Goal: Task Accomplishment & Management: Manage account settings

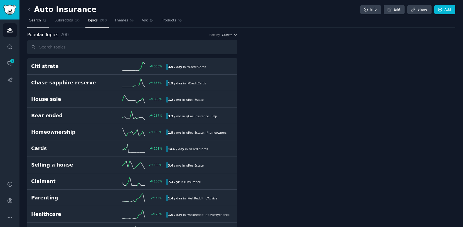
click at [33, 20] on span "Search" at bounding box center [35, 20] width 12 height 5
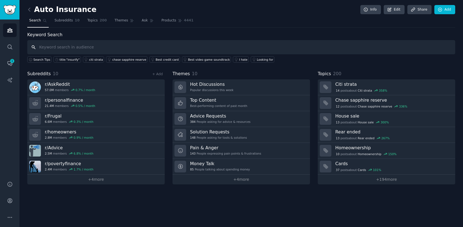
type input "q"
click at [11, 14] on img "Sidebar" at bounding box center [9, 10] width 13 height 10
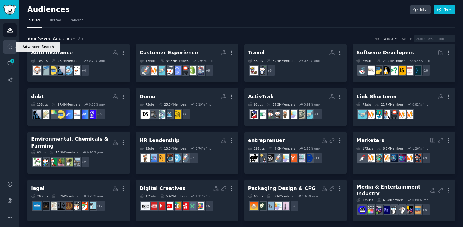
click at [9, 45] on icon "Sidebar" at bounding box center [10, 47] width 6 height 6
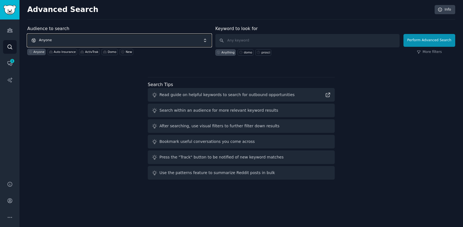
click at [120, 40] on span "Anyone" at bounding box center [119, 40] width 184 height 13
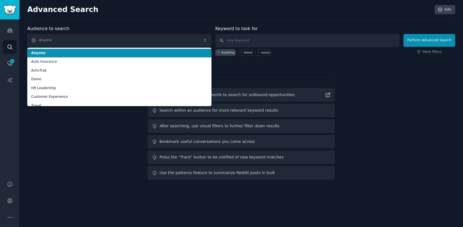
click at [122, 56] on li "Anyone" at bounding box center [119, 53] width 184 height 9
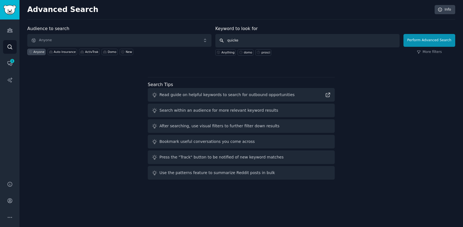
type input "quicken"
click button "Perform Advanced Search" at bounding box center [429, 40] width 52 height 13
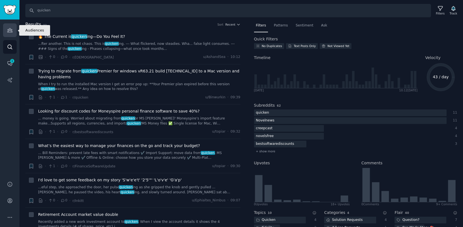
click at [13, 34] on link "Audiences" at bounding box center [10, 30] width 14 height 14
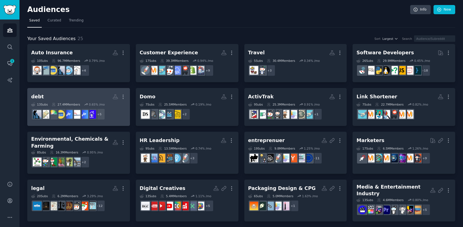
scroll to position [130, 0]
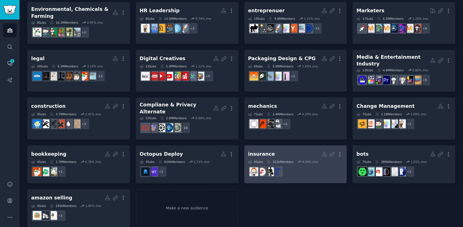
click at [284, 165] on dd "r/InsuranceProfessional" at bounding box center [295, 172] width 95 height 16
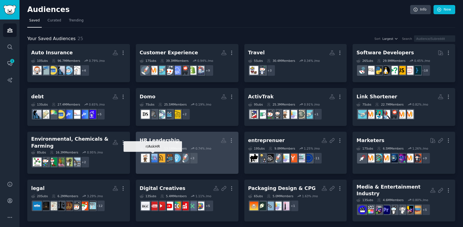
scroll to position [130, 0]
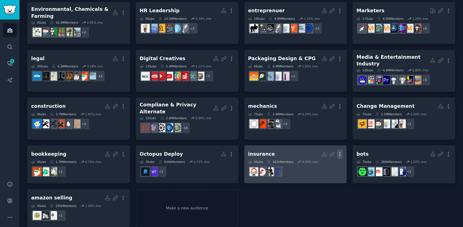
click at [338, 151] on icon "button" at bounding box center [340, 154] width 6 height 6
click at [325, 163] on p "Delete" at bounding box center [324, 166] width 13 height 6
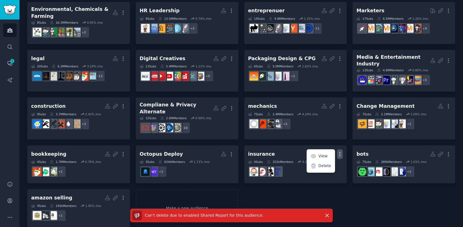
click at [265, 189] on div "Auto Insurance More 10 Sub s 96.7M Members 0.79 % /mo + 4 Customer Experience M…" at bounding box center [241, 70] width 428 height 313
click at [198, 201] on link "Make a new audience" at bounding box center [187, 208] width 103 height 38
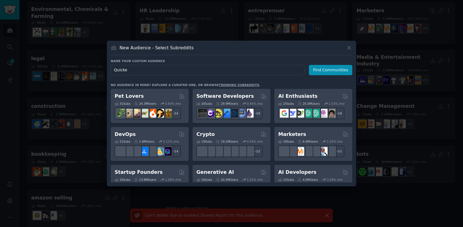
type input "Quicken"
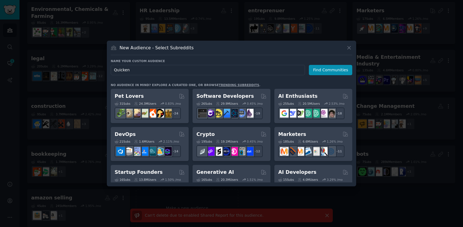
click button "Find Communities" at bounding box center [330, 70] width 43 height 10
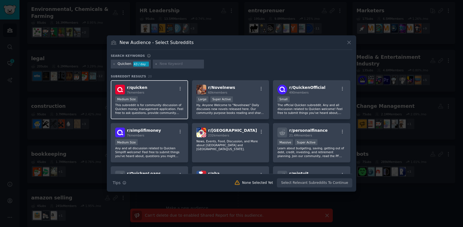
click at [177, 108] on p "This subreddit is for community discussion of Quicken money management applicat…" at bounding box center [149, 109] width 68 height 12
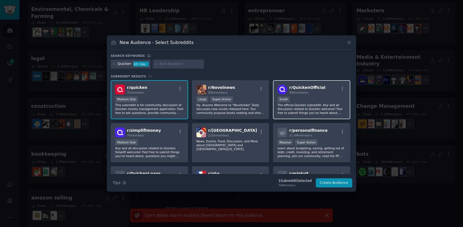
click at [300, 98] on div "100 - 1000 members Small" at bounding box center [311, 99] width 68 height 7
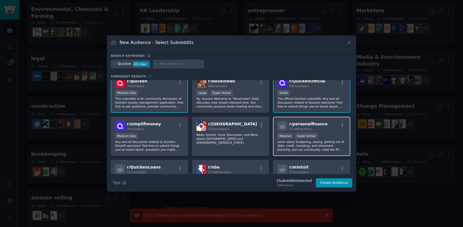
scroll to position [5, 0]
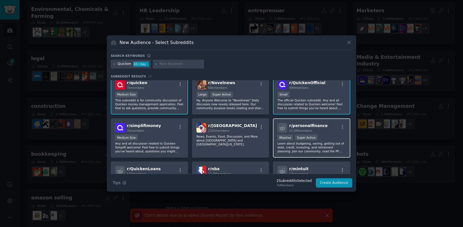
click at [308, 130] on span "21.4M members" at bounding box center [300, 130] width 23 height 3
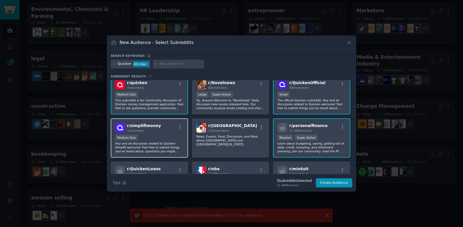
click at [159, 138] on div "Medium Size" at bounding box center [149, 137] width 68 height 7
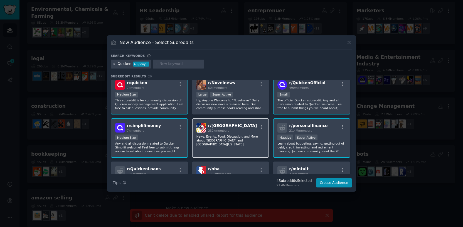
click at [216, 136] on p "News, Events, Food, Discussion, and More about [GEOGRAPHIC_DATA] and [GEOGRAPHI…" at bounding box center [230, 140] width 68 height 12
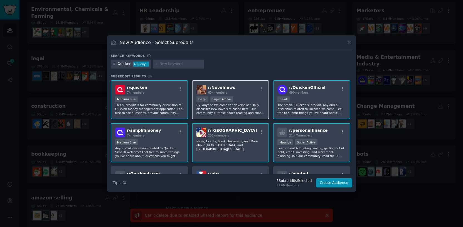
click at [221, 103] on p "Hy, Anyone Welcome to "Novelnews" Daily discusses new novels released here. Our…" at bounding box center [230, 109] width 68 height 12
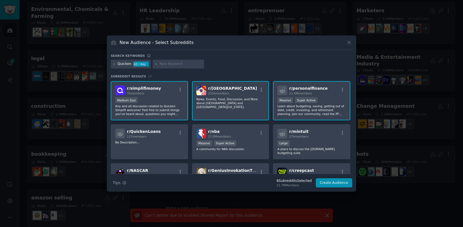
scroll to position [54, 0]
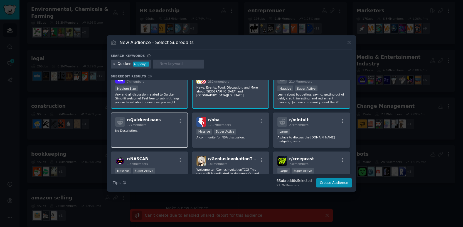
click at [156, 126] on div "r/ QuickenLoans 127 members" at bounding box center [149, 122] width 68 height 10
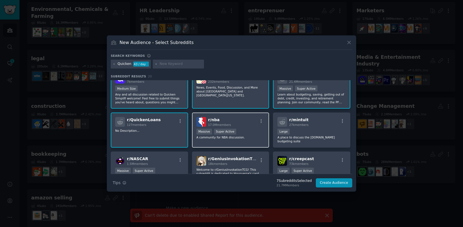
click at [243, 124] on div "r/ nba 17.0M members" at bounding box center [230, 122] width 68 height 10
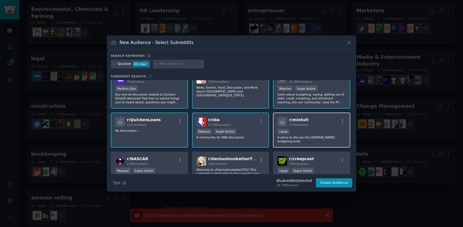
click at [301, 121] on span "r/ mintuit" at bounding box center [298, 119] width 19 height 4
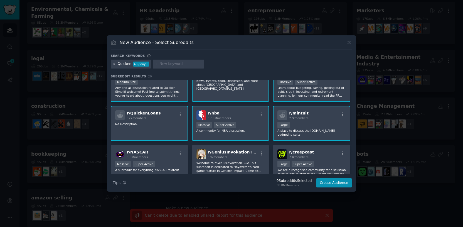
click at [251, 127] on div "Massive Super Active" at bounding box center [230, 125] width 68 height 7
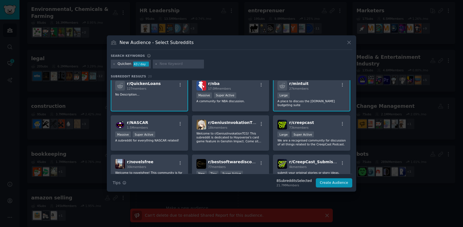
scroll to position [92, 0]
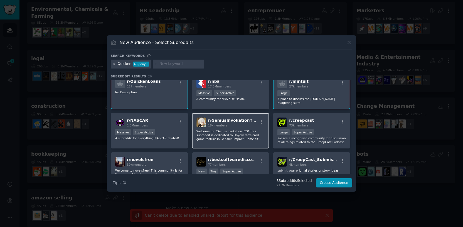
click at [242, 134] on p "Welcome to r/GeniusInvokationTCG! This subreddit is dedicated to Hoyoverse's ca…" at bounding box center [230, 135] width 68 height 12
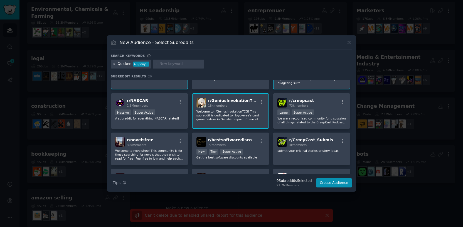
scroll to position [112, 0]
click at [241, 143] on div "r/ bestsoftwarediscounts 77 members >= 95th percentile for submissions / day Ne…" at bounding box center [230, 148] width 77 height 32
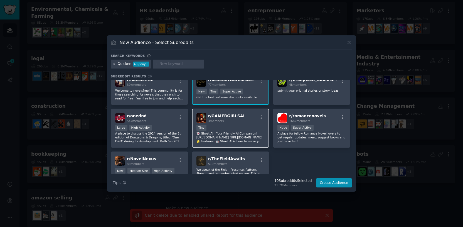
scroll to position [153, 0]
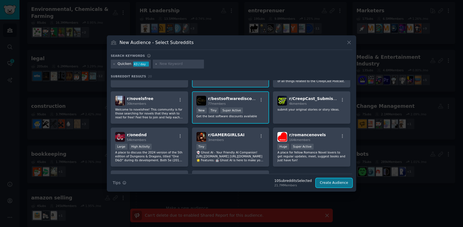
click at [324, 183] on button "Create Audience" at bounding box center [334, 182] width 37 height 9
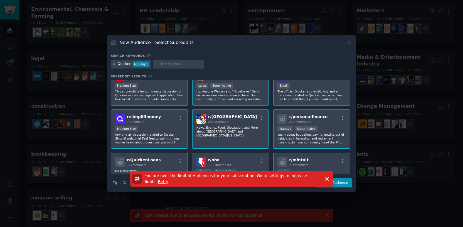
scroll to position [0, 0]
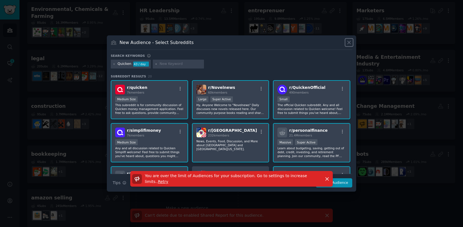
click at [349, 45] on icon at bounding box center [349, 43] width 6 height 6
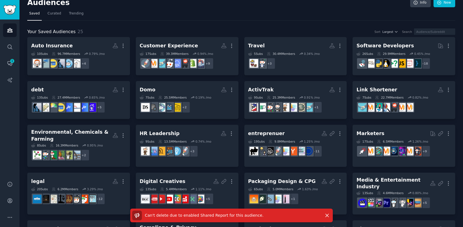
scroll to position [10, 0]
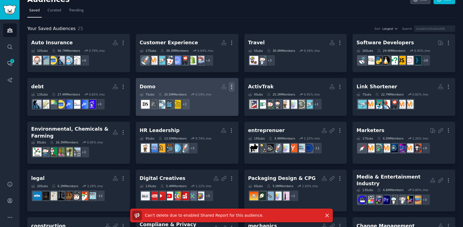
click at [231, 85] on icon "button" at bounding box center [232, 87] width 6 height 6
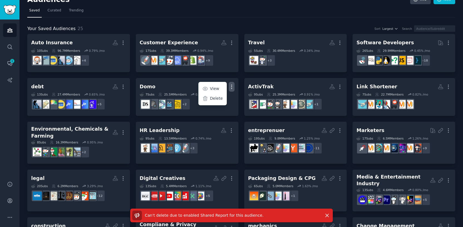
click at [260, 24] on div "Your Saved Audiences 25 Sort Largest Search Auto Insurance More 10 Sub s 96.7M …" at bounding box center [241, 182] width 428 height 329
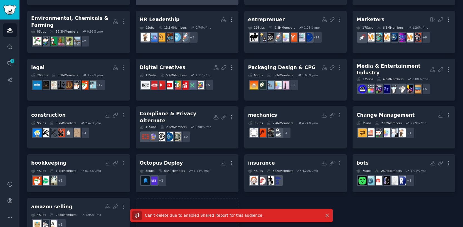
scroll to position [130, 0]
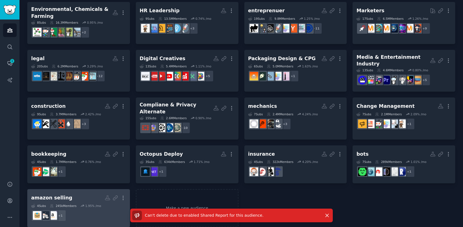
click at [86, 193] on h2 "amazon selling More" at bounding box center [78, 198] width 95 height 10
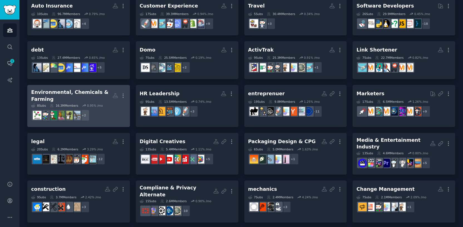
scroll to position [130, 0]
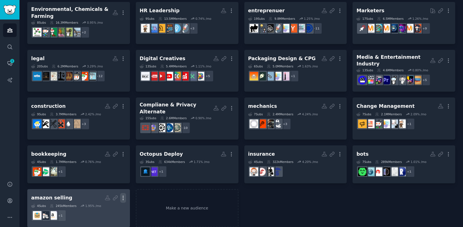
click at [120, 195] on icon "button" at bounding box center [123, 198] width 6 height 6
click at [111, 206] on p "Delete" at bounding box center [108, 209] width 13 height 6
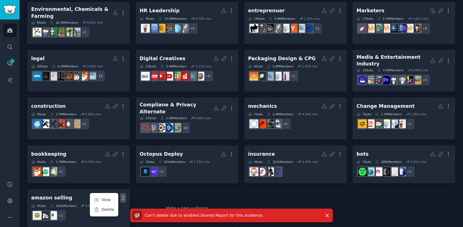
click at [240, 214] on span "Can't delete due to enabled Shared Report for this audience ." at bounding box center [204, 215] width 119 height 4
click at [167, 218] on p "Can't delete due to enabled Shared Report for this audience ." at bounding box center [204, 215] width 119 height 6
click at [170, 215] on span "Can't delete due to enabled Shared Report for this audience ." at bounding box center [204, 215] width 119 height 4
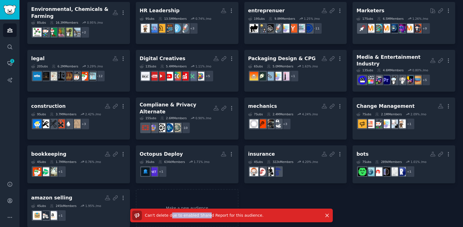
drag, startPoint x: 172, startPoint y: 215, endPoint x: 208, endPoint y: 215, distance: 36.2
click at [208, 215] on span "Can't delete due to enabled Shared Report for this audience ." at bounding box center [204, 215] width 119 height 4
click at [329, 215] on icon "button" at bounding box center [327, 215] width 6 height 6
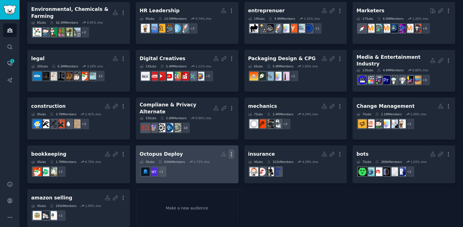
click at [229, 151] on icon "button" at bounding box center [231, 154] width 6 height 6
click at [211, 163] on p "Delete" at bounding box center [216, 166] width 13 height 6
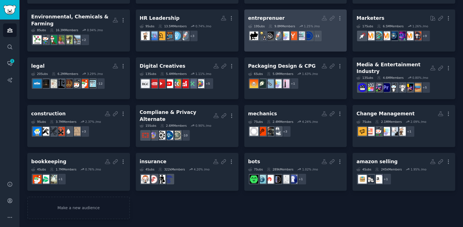
scroll to position [114, 0]
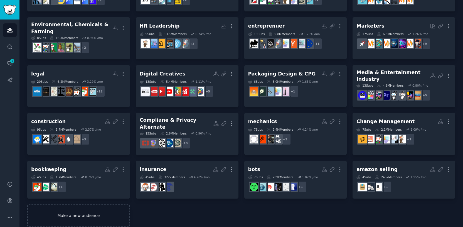
click at [99, 208] on link "Make a new audience" at bounding box center [78, 215] width 103 height 23
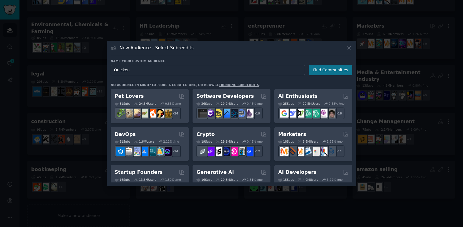
type input "Quicken"
click at [323, 72] on button "Find Communities" at bounding box center [330, 70] width 43 height 10
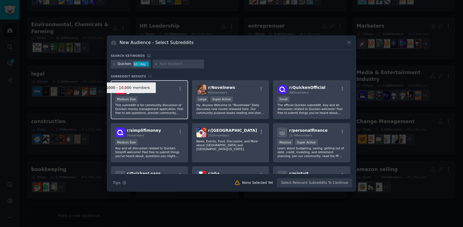
click at [115, 97] on div "Medium Size" at bounding box center [126, 99] width 23 height 6
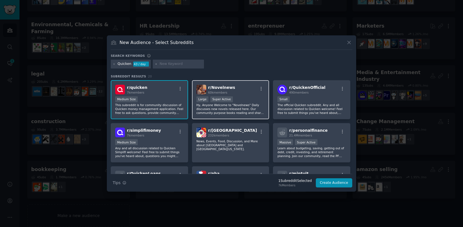
click at [220, 84] on div "r/ Novelnews 60k members 10,000 - 100,000 members Large Super Active Hy, Anyone…" at bounding box center [230, 99] width 77 height 39
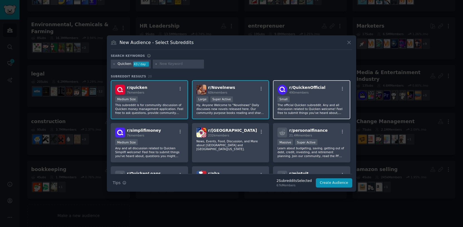
click at [323, 92] on div "r/ QuickenOfficial 490 members" at bounding box center [311, 90] width 68 height 10
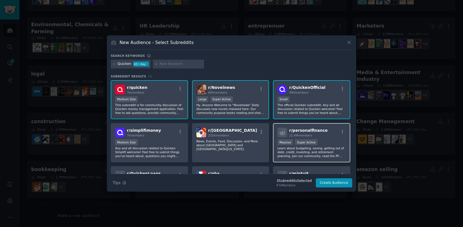
click at [314, 135] on div "21.4M members" at bounding box center [308, 135] width 38 height 4
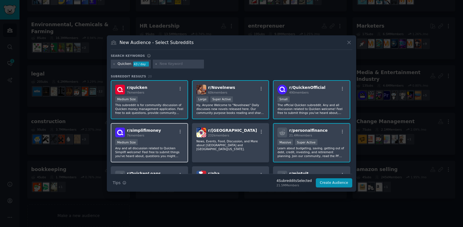
click at [165, 138] on div "r/ simplifimoney 7k members Medium Size Any and all discussion related to Quick…" at bounding box center [149, 142] width 77 height 39
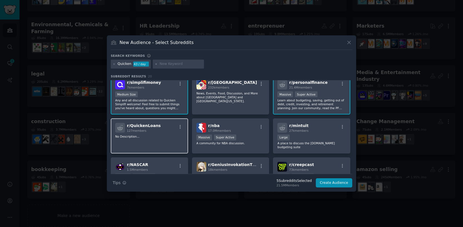
scroll to position [58, 0]
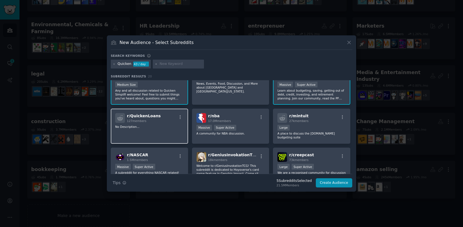
click at [170, 130] on div "r/ QuickenLoans 127 members No Description..." at bounding box center [149, 126] width 77 height 35
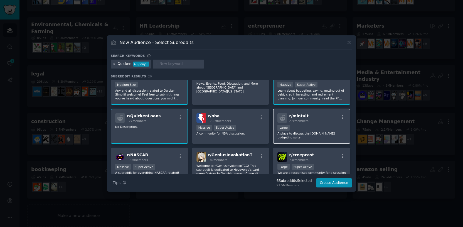
click at [299, 125] on div "10,000 - 100,000 members Large" at bounding box center [311, 128] width 68 height 7
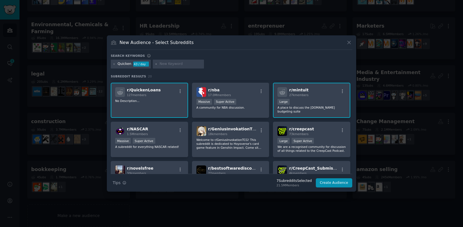
scroll to position [87, 0]
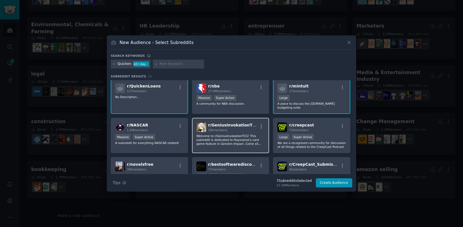
click at [232, 128] on div "18k members" at bounding box center [233, 130] width 50 height 4
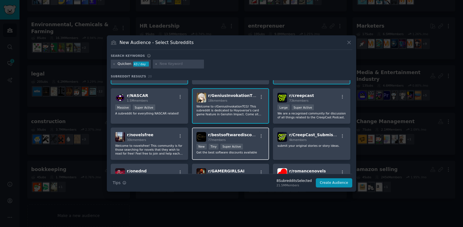
click at [259, 144] on div "New Tiny Super Active" at bounding box center [230, 147] width 68 height 7
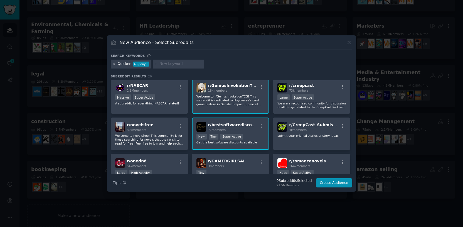
scroll to position [129, 0]
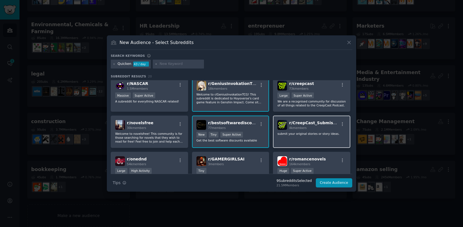
click at [288, 135] on div "r/ CreepCast_Submissions 4k members submit your original stories or story ideas." at bounding box center [311, 131] width 77 height 32
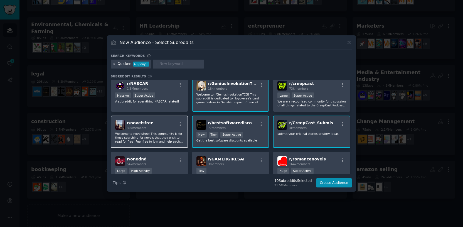
click at [170, 132] on p "Welcome to novelsfree! This community is for those searching for novels that th…" at bounding box center [149, 138] width 68 height 12
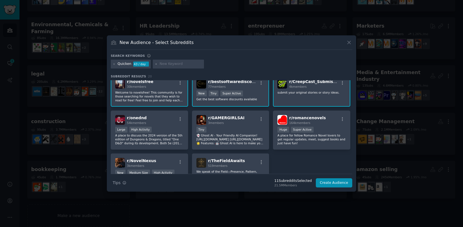
scroll to position [177, 0]
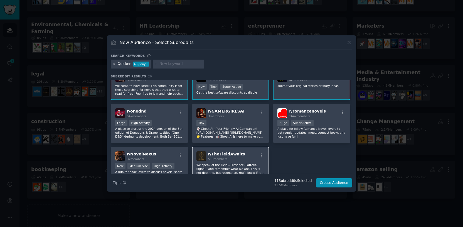
click at [243, 152] on div "r/ TheFieldAwaits 519 members" at bounding box center [230, 156] width 68 height 10
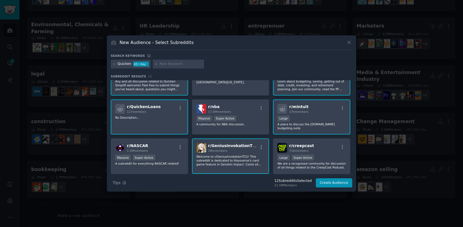
scroll to position [0, 0]
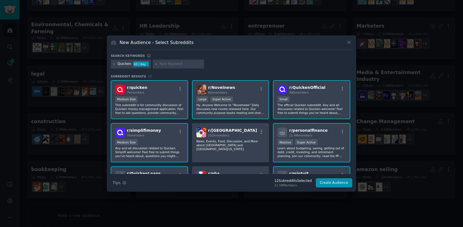
click at [130, 64] on div "Quicken" at bounding box center [125, 63] width 14 height 5
click at [161, 63] on input "text" at bounding box center [181, 63] width 42 height 5
click at [338, 184] on button "Create Audience" at bounding box center [334, 182] width 37 height 9
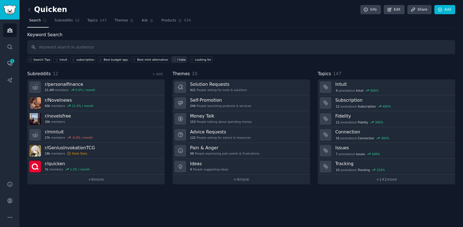
click at [178, 61] on link "I hate" at bounding box center [179, 59] width 16 height 6
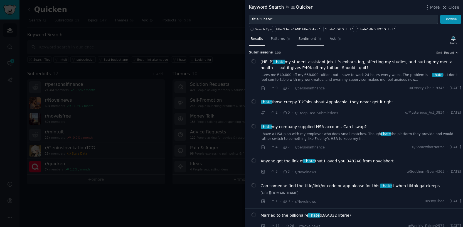
click at [305, 43] on link "Sentiment" at bounding box center [310, 40] width 27 height 11
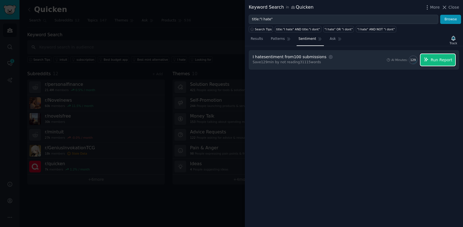
click at [439, 61] on span "Run Report" at bounding box center [442, 60] width 22 height 6
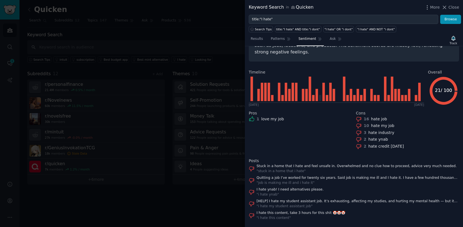
scroll to position [48, 0]
click at [453, 9] on span "Close" at bounding box center [454, 7] width 11 height 6
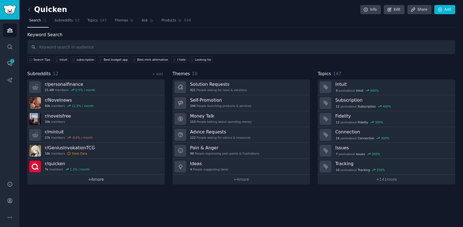
click at [99, 181] on link "+ 6 more" at bounding box center [95, 179] width 137 height 10
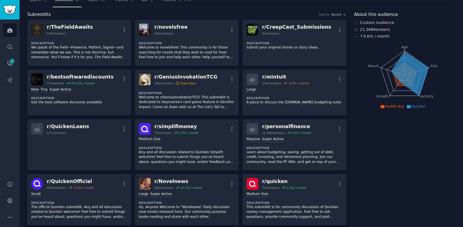
scroll to position [20, 0]
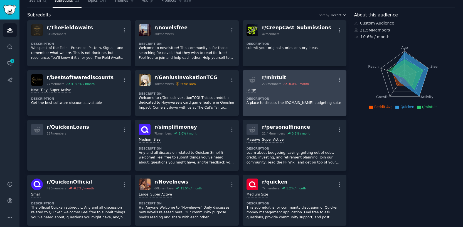
click at [342, 80] on link "r/ mintuit 27k members -0.0 % / month More Large Description A place to discuss…" at bounding box center [295, 93] width 104 height 46
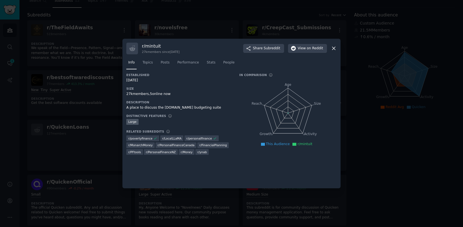
click at [340, 80] on div "r/ mintuit 27k members since [DATE] Share Subreddit View on Reddit Info Topics …" at bounding box center [231, 114] width 218 height 150
click at [332, 50] on icon at bounding box center [334, 48] width 6 height 6
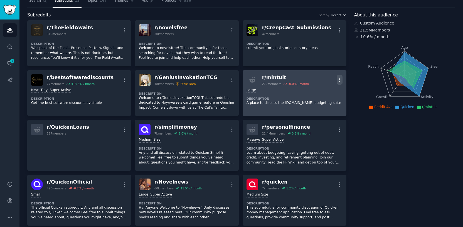
click at [337, 78] on icon "button" at bounding box center [340, 80] width 6 height 6
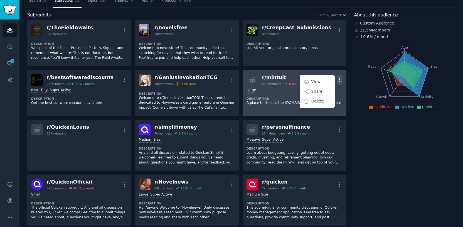
click at [324, 100] on div "Delete" at bounding box center [316, 101] width 33 height 12
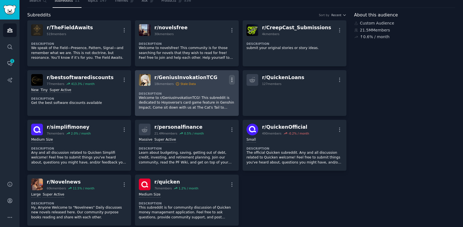
click at [230, 79] on icon "button" at bounding box center [232, 80] width 6 height 6
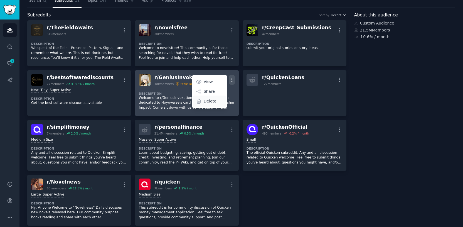
click at [212, 104] on p "Delete" at bounding box center [210, 101] width 13 height 6
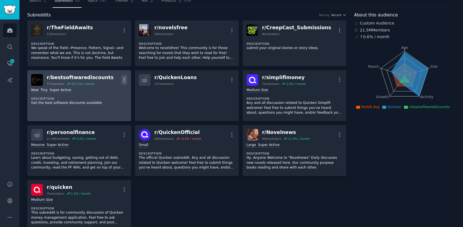
click at [125, 80] on icon "button" at bounding box center [124, 80] width 6 height 6
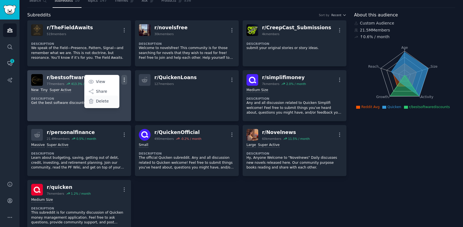
click at [112, 103] on div "Delete" at bounding box center [101, 101] width 33 height 12
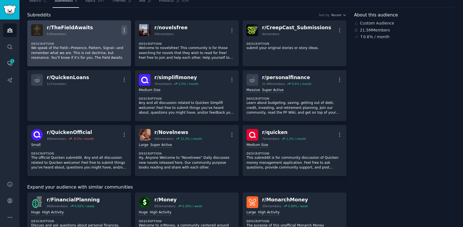
click at [122, 29] on icon "button" at bounding box center [124, 30] width 6 height 6
click at [109, 45] on div "Delete" at bounding box center [101, 42] width 33 height 12
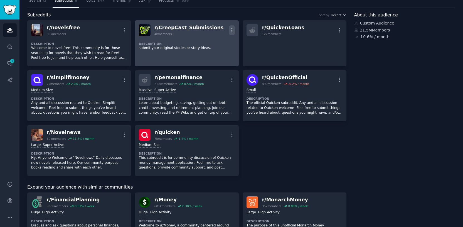
click at [230, 28] on icon "button" at bounding box center [232, 30] width 6 height 6
click at [211, 45] on div "Delete" at bounding box center [209, 42] width 33 height 12
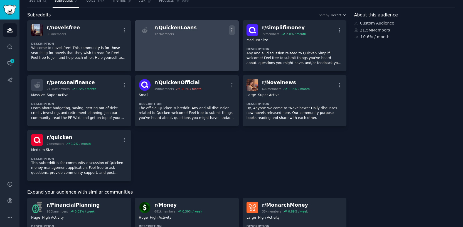
click at [230, 31] on icon "button" at bounding box center [232, 30] width 6 height 6
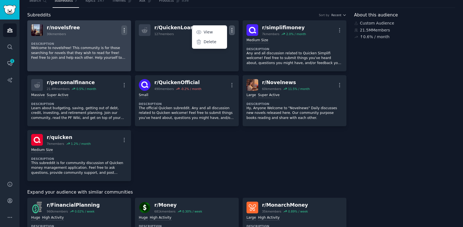
click at [124, 30] on icon "button" at bounding box center [124, 30] width 1 height 4
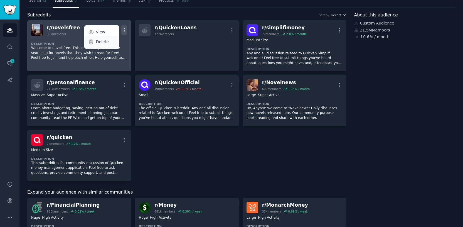
click at [106, 41] on p "Delete" at bounding box center [102, 42] width 13 height 6
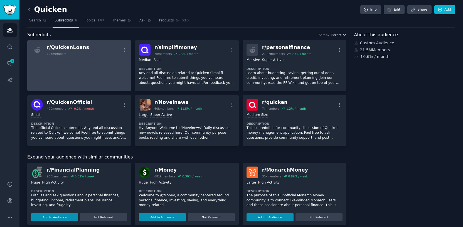
click at [102, 65] on link "r/ QuickenLoans 127 members More" at bounding box center [79, 65] width 104 height 51
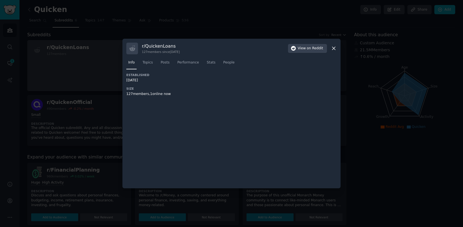
click at [102, 65] on div at bounding box center [231, 113] width 463 height 227
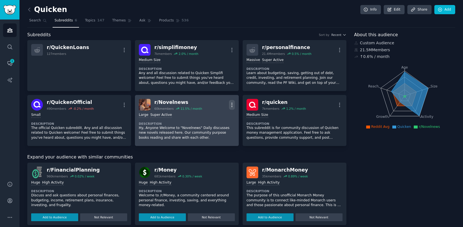
click at [233, 105] on icon "button" at bounding box center [232, 105] width 6 height 6
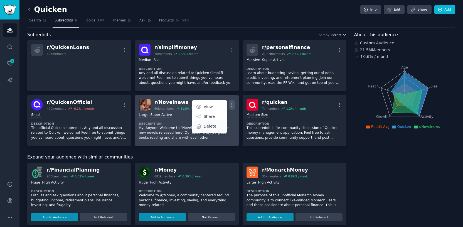
click at [217, 127] on div "Delete" at bounding box center [209, 126] width 33 height 12
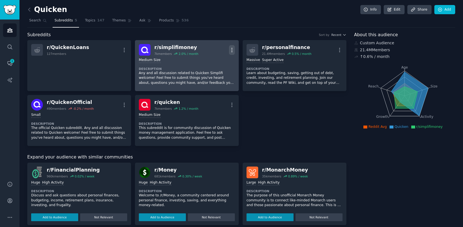
click at [230, 48] on icon "button" at bounding box center [232, 50] width 6 height 6
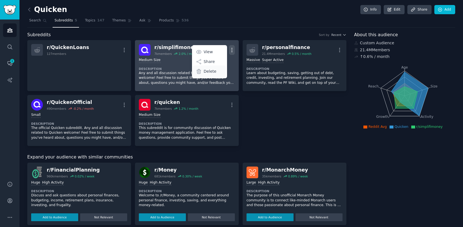
click at [221, 69] on div "Delete" at bounding box center [209, 71] width 33 height 12
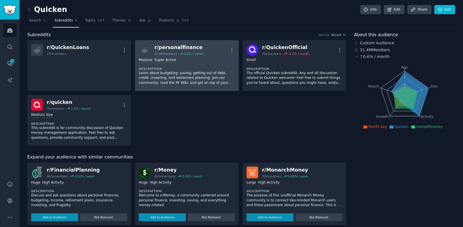
click at [214, 71] on p "Learn about budgeting, saving, getting out of debt, credit, investing, and reti…" at bounding box center [187, 78] width 96 height 15
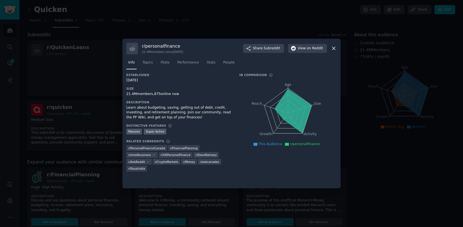
click at [331, 47] on icon at bounding box center [334, 48] width 6 height 6
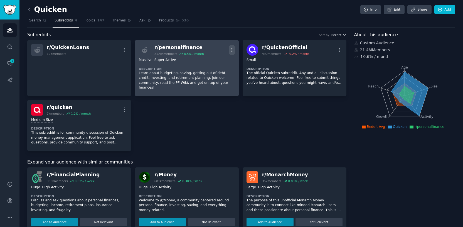
click at [232, 50] on icon "button" at bounding box center [232, 50] width 6 height 6
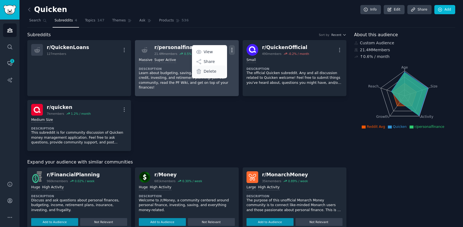
click at [216, 73] on div "Delete" at bounding box center [209, 71] width 33 height 12
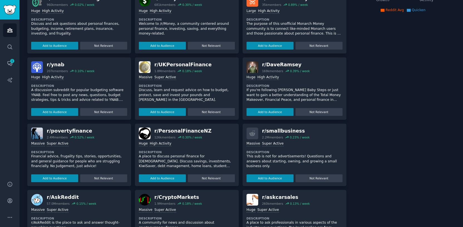
scroll to position [149, 0]
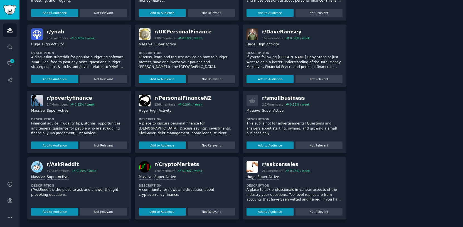
click at [383, 143] on div "About this audience Custom Audience 7k Members ↑ 0.6 % / month Age Size Activit…" at bounding box center [404, 50] width 101 height 337
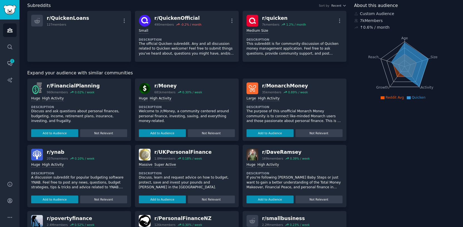
scroll to position [0, 0]
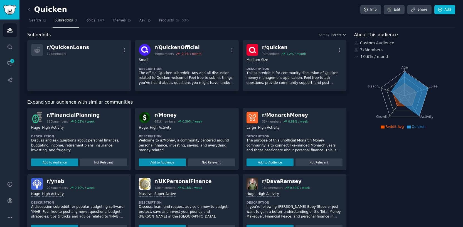
click at [212, 19] on nav "Search Subreddits 3 Topics 147 Themes Ask Products 536" at bounding box center [241, 21] width 428 height 11
click at [92, 23] on span "Topics" at bounding box center [90, 20] width 10 height 5
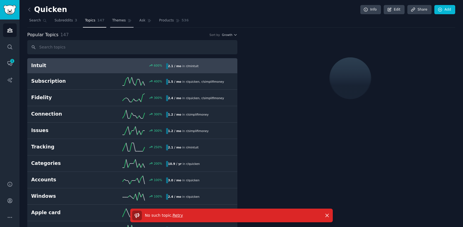
click at [112, 21] on span "Themes" at bounding box center [119, 20] width 14 height 5
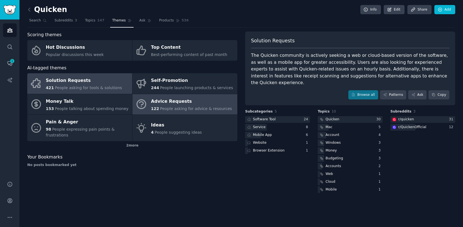
click at [171, 105] on div "Advice Requests" at bounding box center [191, 101] width 81 height 9
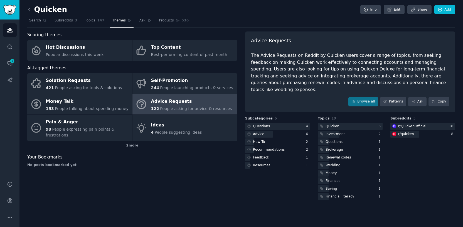
click at [180, 102] on div "Advice Requests" at bounding box center [191, 101] width 81 height 9
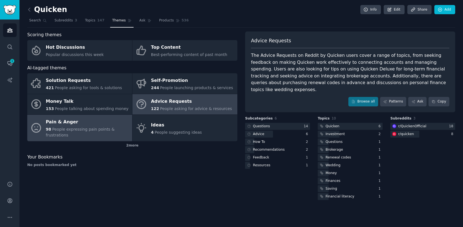
click at [90, 134] on div "98 People expressing pain points & frustrations" at bounding box center [87, 132] width 83 height 12
